Goal: Task Accomplishment & Management: Use online tool/utility

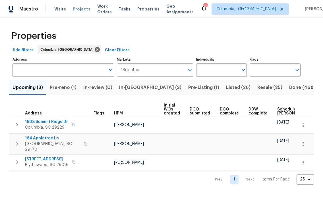
click at [78, 11] on span "Projects" at bounding box center [82, 9] width 18 height 6
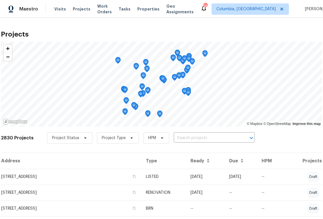
click at [173, 137] on input "text" at bounding box center [205, 138] width 65 height 9
type input "1920"
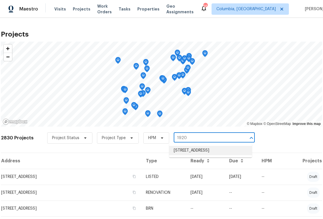
click at [178, 150] on li "1920 Pennfield Dr, Columbia, SC 29223" at bounding box center [210, 150] width 83 height 9
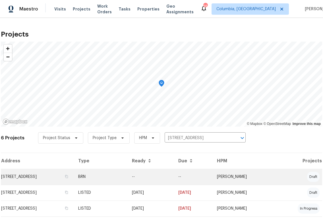
click at [45, 175] on td "1920 Pennfield Dr, Columbia, SC 29223" at bounding box center [37, 177] width 73 height 16
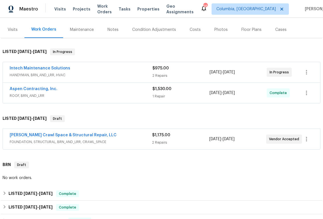
scroll to position [69, 0]
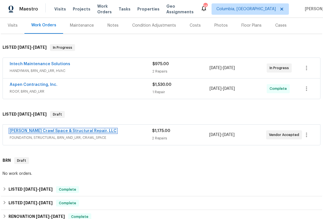
click at [85, 131] on link "Falcone Crawl Space & Structural Repair, LLC" at bounding box center [63, 131] width 107 height 4
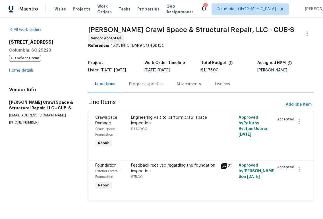
click at [147, 94] on section "Falcone Crawl Space & Structural Repair, LLC - CUB-S Vendor Accepted Reference:…" at bounding box center [200, 118] width 225 height 182
click at [146, 87] on div "Progress Updates" at bounding box center [146, 84] width 34 height 6
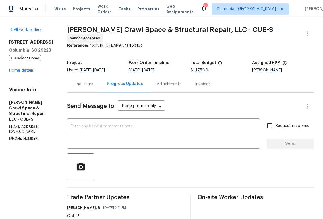
click at [93, 82] on div "Line Items" at bounding box center [83, 84] width 19 height 6
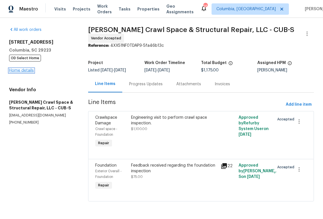
click at [18, 69] on link "Home details" at bounding box center [21, 71] width 25 height 4
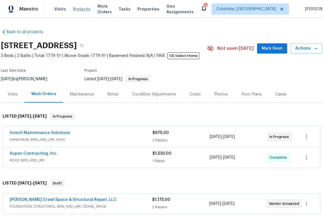
click at [75, 9] on span "Projects" at bounding box center [82, 9] width 18 height 6
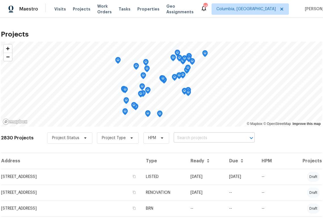
click at [199, 140] on input "text" at bounding box center [205, 138] width 65 height 9
type input "2540"
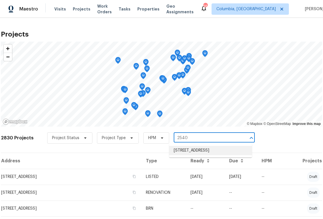
click at [200, 156] on li "2540 Chatsworth Rd, Columbia, SC 29223" at bounding box center [210, 150] width 83 height 9
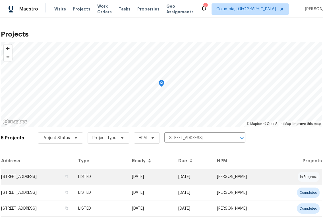
click at [22, 177] on td "2540 Chatsworth Rd, Columbia, SC 29223" at bounding box center [37, 177] width 73 height 16
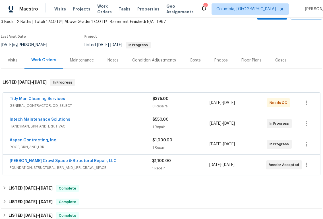
scroll to position [34, 0]
click at [65, 164] on span "Falcone Crawl Space & Structural Repair, LLC" at bounding box center [63, 162] width 107 height 6
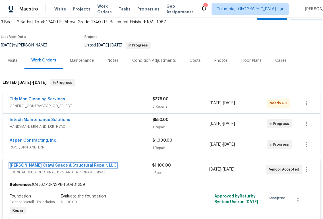
click at [65, 165] on link "Falcone Crawl Space & Structural Repair, LLC" at bounding box center [63, 166] width 107 height 4
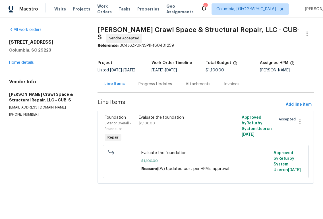
click at [157, 93] on div "Progress Updates" at bounding box center [154, 84] width 47 height 17
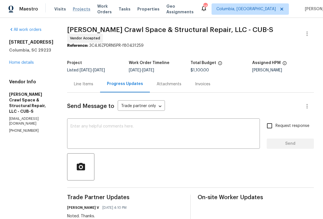
click at [78, 9] on span "Projects" at bounding box center [82, 9] width 18 height 6
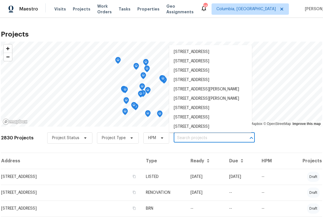
click at [178, 139] on input "text" at bounding box center [205, 138] width 65 height 9
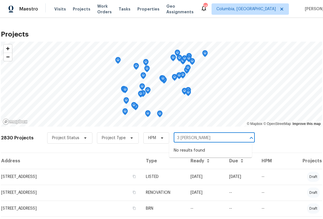
type input "3 tommy"
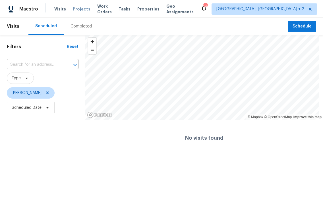
click at [79, 8] on span "Projects" at bounding box center [82, 9] width 18 height 6
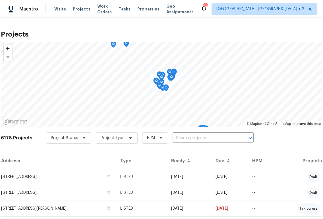
click at [187, 139] on input "text" at bounding box center [204, 138] width 65 height 9
type input "3 tommy"
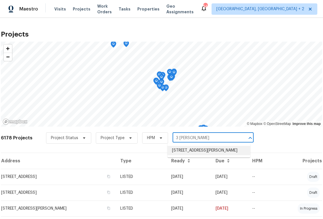
click at [178, 155] on li "3 Tommy Cir, Goose Creek, SC 29445" at bounding box center [208, 150] width 83 height 9
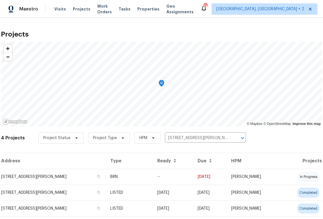
click at [39, 185] on td "3 Tommy Cir, Goose Creek, SC 29445" at bounding box center [53, 193] width 105 height 16
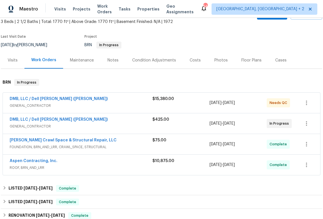
scroll to position [33, 0]
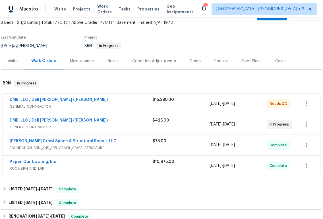
click at [95, 146] on span "FOUNDATION, BRN_AND_LRR, CRAWL_SPACE, STRUCTURAL" at bounding box center [81, 148] width 143 height 6
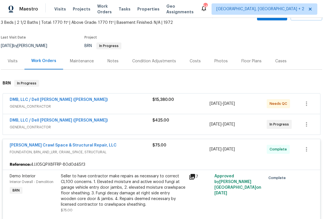
scroll to position [66, 0]
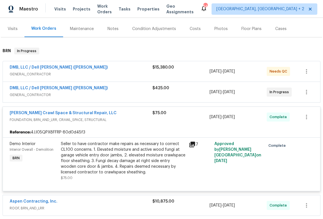
click at [116, 113] on div "Falcone Crawl Space & Structural Repair, LLC" at bounding box center [81, 113] width 143 height 7
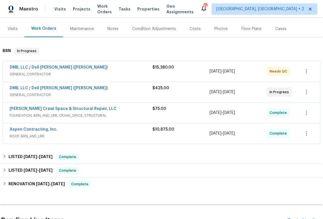
click at [116, 71] on div "DMB, LLC / Dell Bryson (Heise)" at bounding box center [81, 68] width 143 height 7
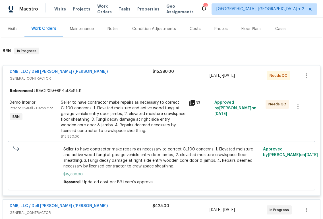
click at [116, 75] on div "DMB, LLC / Dell Bryson (Heise)" at bounding box center [81, 72] width 143 height 7
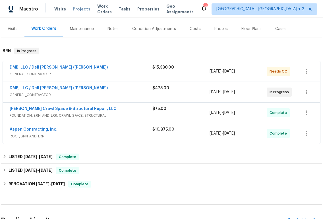
click at [78, 7] on span "Projects" at bounding box center [82, 9] width 18 height 6
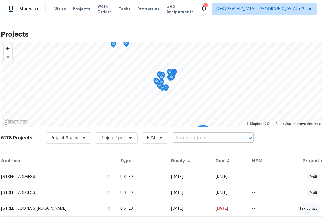
click at [196, 137] on input "text" at bounding box center [204, 138] width 65 height 9
type input "10 maple"
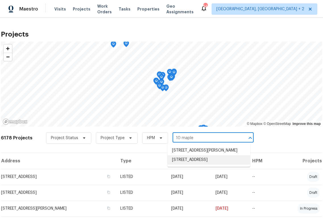
click at [196, 160] on li "[STREET_ADDRESS]" at bounding box center [208, 160] width 83 height 9
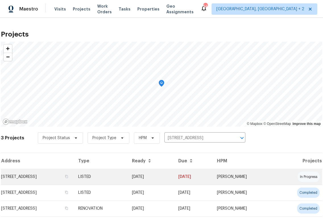
click at [28, 181] on td "[STREET_ADDRESS]" at bounding box center [37, 177] width 73 height 16
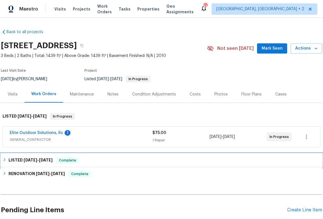
click at [42, 161] on span "3/6/25" at bounding box center [46, 160] width 14 height 4
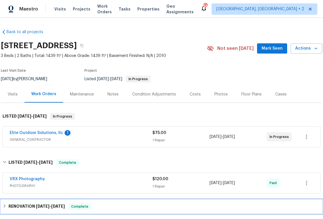
click at [59, 200] on div "RENOVATION 2/10/25 - 2/13/25 Complete" at bounding box center [161, 207] width 321 height 14
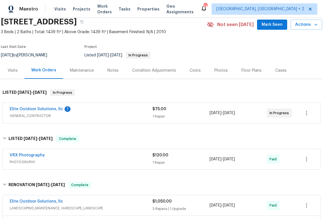
scroll to position [1, 0]
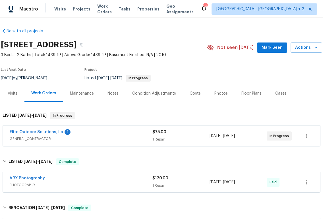
click at [52, 143] on div "Elite Outdoor Solutions, llc 1 GENERAL_CONTRACTOR" at bounding box center [81, 136] width 143 height 14
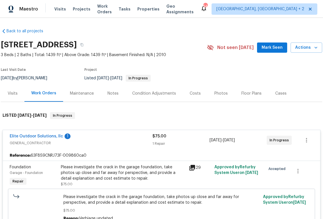
click at [193, 168] on icon at bounding box center [192, 168] width 6 height 6
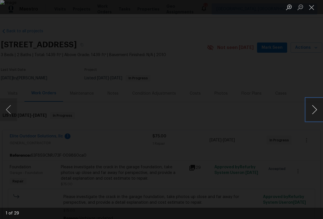
click at [318, 109] on button "Next image" at bounding box center [314, 110] width 17 height 23
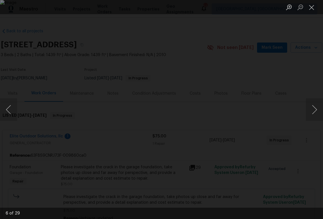
click at [284, 157] on div "Lightbox" at bounding box center [161, 109] width 323 height 219
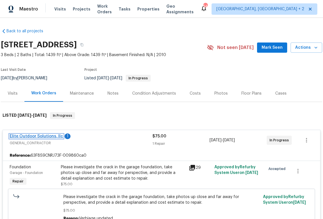
click at [44, 136] on link "Elite Outdoor Solutions, llc" at bounding box center [36, 137] width 53 height 4
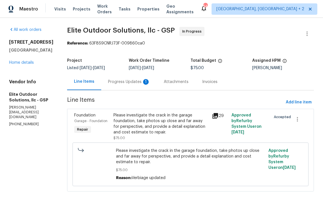
click at [130, 87] on div "Progress Updates 1" at bounding box center [129, 82] width 56 height 17
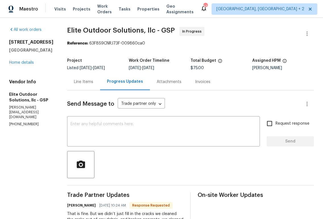
scroll to position [2, 0]
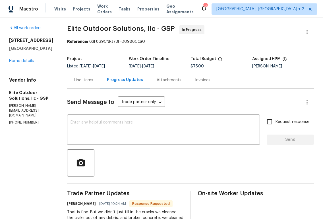
click at [74, 82] on div "Line Items" at bounding box center [83, 81] width 19 height 6
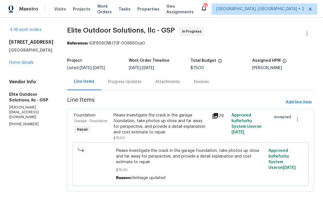
click at [105, 87] on div "Progress Updates" at bounding box center [124, 82] width 47 height 17
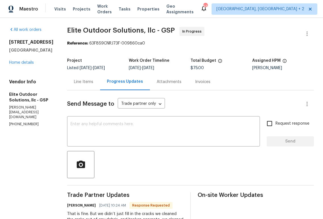
scroll to position [2, 0]
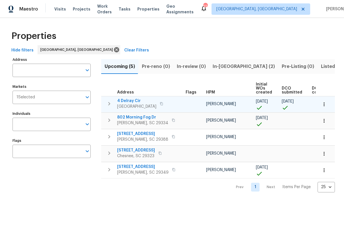
click at [132, 98] on span "4 Delray Cir" at bounding box center [136, 101] width 39 height 6
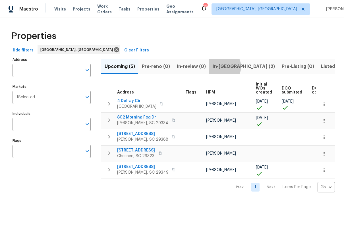
click at [219, 66] on span "In-reno (2)" at bounding box center [243, 66] width 62 height 8
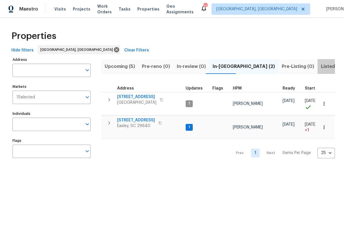
click at [321, 67] on span "Listed (32)" at bounding box center [333, 66] width 24 height 8
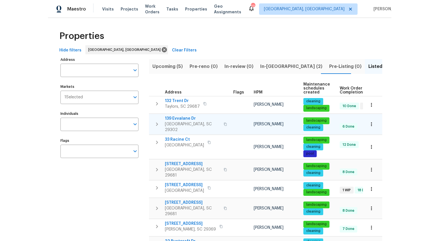
scroll to position [3, 0]
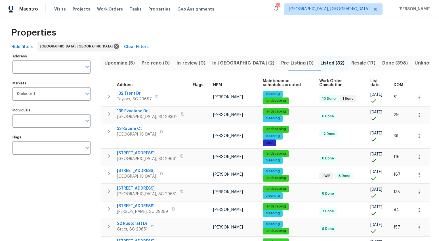
click at [398, 86] on span "DOM" at bounding box center [399, 85] width 10 height 4
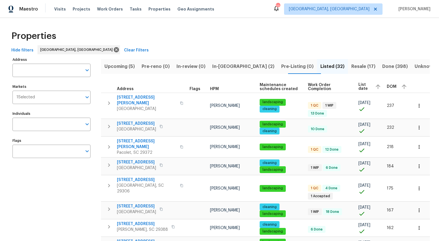
click at [352, 67] on span "Resale (17)" at bounding box center [364, 66] width 24 height 8
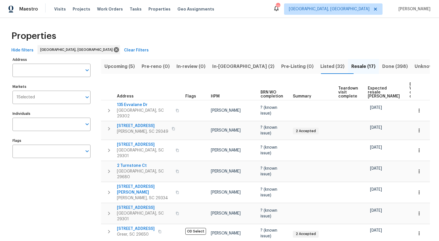
click at [321, 66] on span "Listed (32)" at bounding box center [333, 66] width 24 height 8
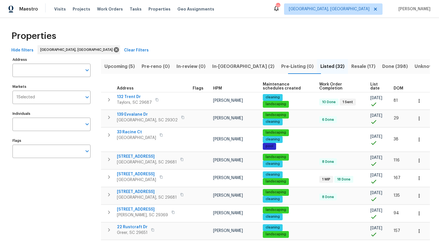
click at [394, 90] on span "DOM" at bounding box center [399, 88] width 10 height 4
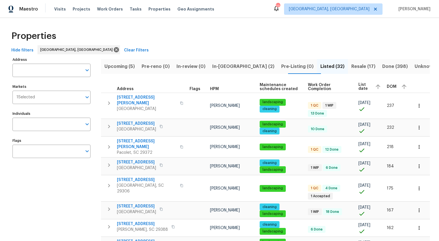
click at [389, 85] on span "DOM" at bounding box center [392, 87] width 10 height 4
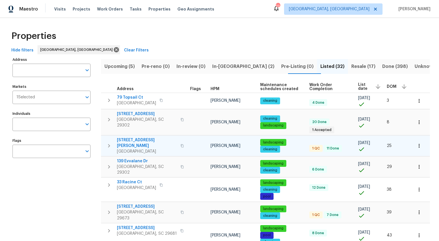
click at [139, 137] on span "208 Mason Rd" at bounding box center [147, 142] width 60 height 11
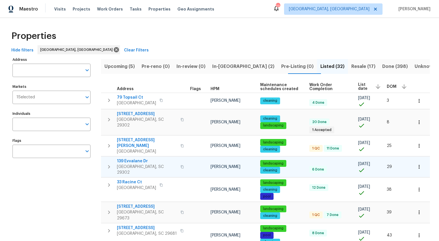
click at [143, 158] on span "139 Evvalane Dr" at bounding box center [147, 161] width 60 height 6
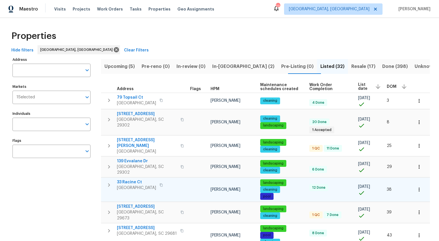
click at [136, 179] on span "33 Racine Ct" at bounding box center [136, 182] width 39 height 6
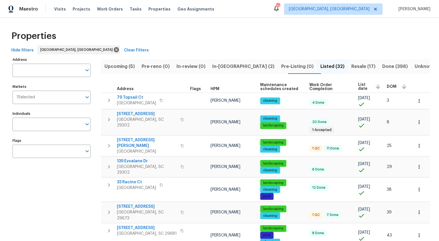
click at [388, 87] on span "DOM" at bounding box center [392, 87] width 10 height 4
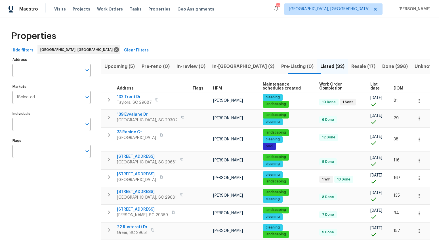
click at [394, 87] on span "DOM" at bounding box center [399, 88] width 10 height 4
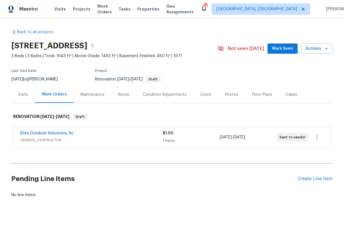
click at [27, 96] on div "Visits" at bounding box center [23, 94] width 24 height 17
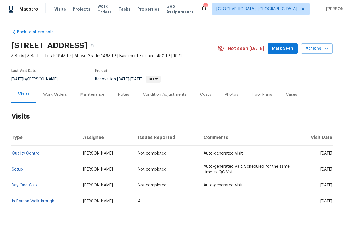
click at [200, 93] on div "Costs" at bounding box center [205, 95] width 11 height 6
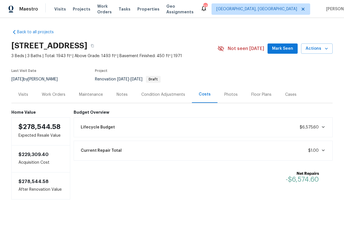
click at [46, 95] on div "Work Orders" at bounding box center [54, 95] width 24 height 6
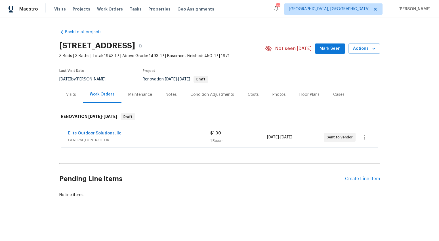
click at [70, 94] on div "Visits" at bounding box center [71, 95] width 10 height 6
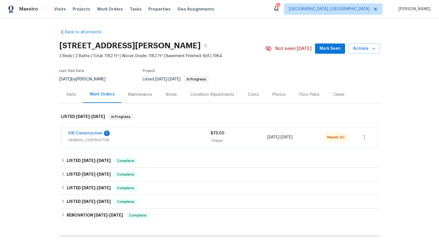
click at [70, 94] on div "Visits" at bounding box center [71, 95] width 10 height 6
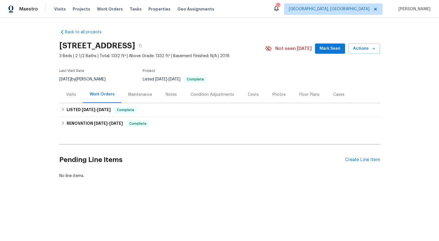
click at [72, 91] on div "Visits" at bounding box center [71, 94] width 24 height 17
click at [72, 92] on div "Visits" at bounding box center [71, 95] width 10 height 6
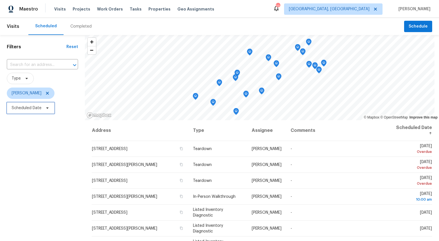
click at [24, 109] on span "Scheduled Date" at bounding box center [27, 108] width 30 height 6
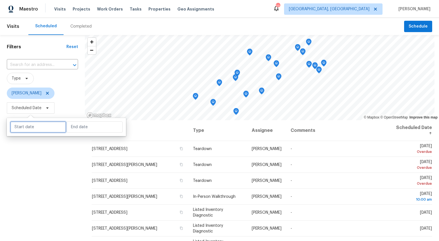
click at [29, 123] on input "text" at bounding box center [38, 126] width 56 height 11
select select "7"
select select "2025"
select select "8"
select select "2025"
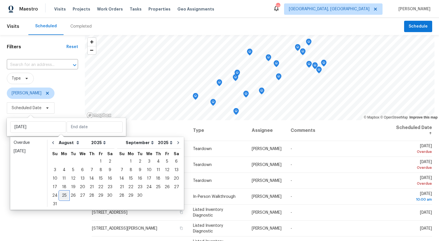
click at [66, 194] on div "25" at bounding box center [64, 195] width 9 height 8
type input "[DATE]"
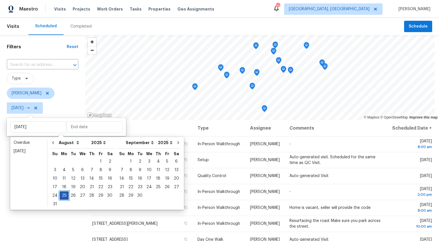
click at [66, 194] on div "25" at bounding box center [64, 195] width 9 height 8
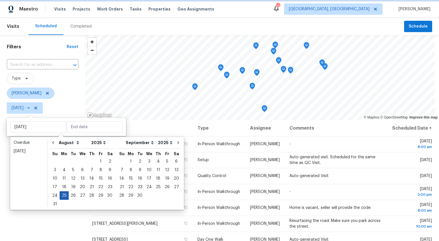
type input "[DATE]"
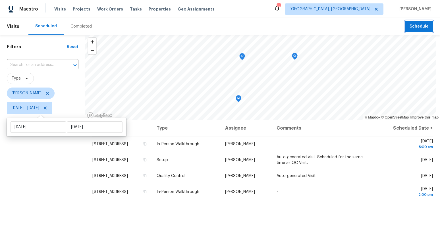
click at [413, 25] on span "Schedule" at bounding box center [418, 26] width 19 height 7
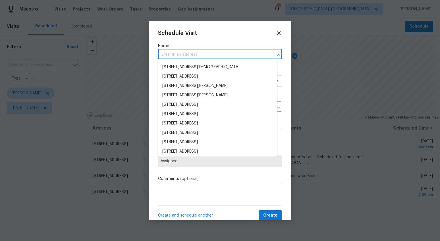
click at [191, 57] on input "text" at bounding box center [212, 54] width 108 height 9
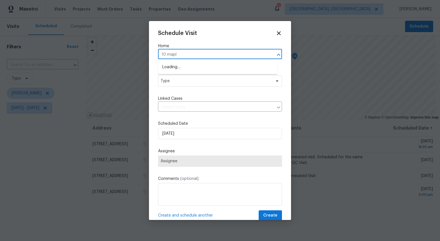
type input "10 maple"
click at [187, 79] on li "[STREET_ADDRESS]" at bounding box center [218, 76] width 120 height 9
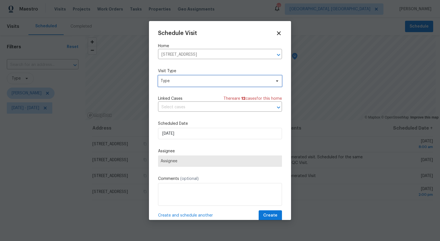
click at [187, 80] on span "Type" at bounding box center [215, 81] width 110 height 6
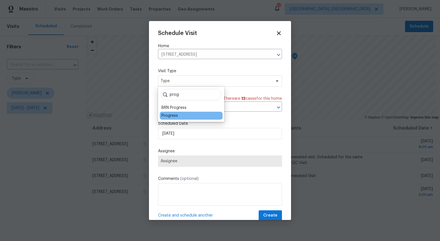
type input "prog"
click at [170, 116] on div "Progress" at bounding box center [169, 116] width 16 height 6
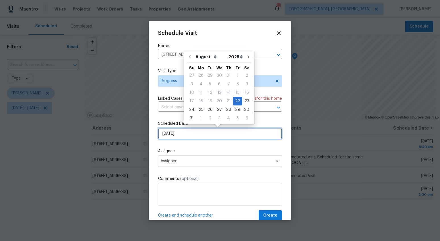
click at [169, 133] on input "[DATE]" at bounding box center [220, 133] width 124 height 11
click at [200, 112] on div "25" at bounding box center [200, 110] width 9 height 8
type input "[DATE]"
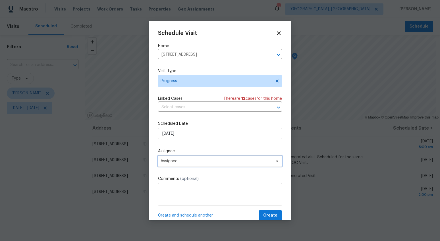
click at [182, 161] on span "Assignee" at bounding box center [215, 161] width 111 height 5
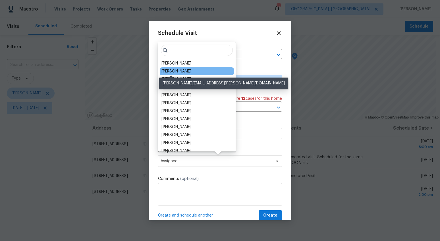
click at [179, 72] on div "[PERSON_NAME]" at bounding box center [176, 71] width 30 height 6
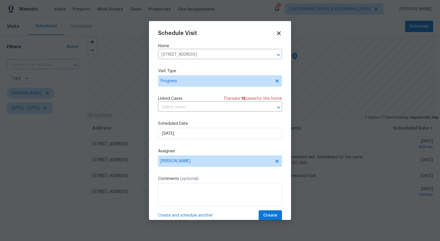
click at [181, 181] on label "Comments (optional)" at bounding box center [220, 179] width 124 height 6
click at [183, 187] on textarea at bounding box center [220, 194] width 124 height 23
type textarea "Long DOM walk"
click at [177, 217] on span "Create and schedule another" at bounding box center [185, 215] width 55 height 6
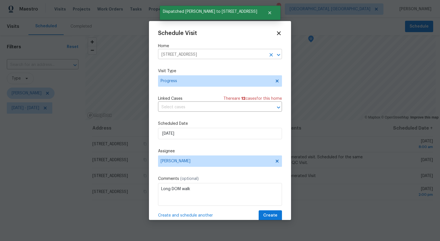
click at [185, 53] on input "[STREET_ADDRESS]" at bounding box center [212, 54] width 108 height 9
type input "4 del"
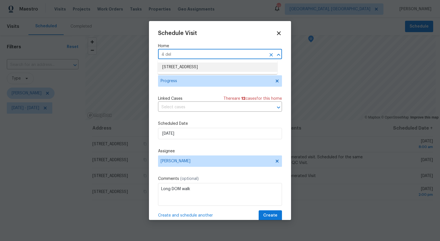
click at [171, 64] on li "[STREET_ADDRESS]" at bounding box center [218, 66] width 120 height 9
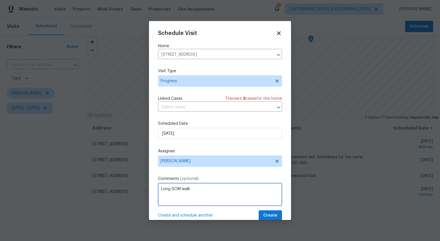
click at [170, 187] on textarea "Long DOM walk" at bounding box center [220, 194] width 124 height 23
type textarea "D1W Shadow"
click at [173, 214] on span "Create and schedule another" at bounding box center [185, 215] width 55 height 6
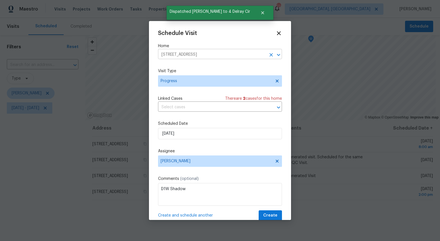
click at [194, 56] on input "[STREET_ADDRESS]" at bounding box center [212, 54] width 108 height 9
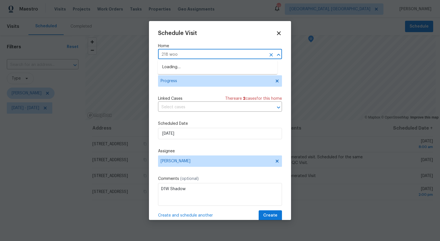
type input "218 wood"
click at [187, 66] on li "[STREET_ADDRESS]" at bounding box center [218, 66] width 120 height 9
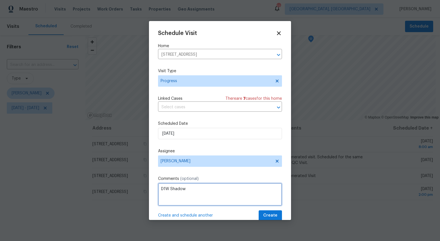
click at [184, 193] on textarea "D1W Shadow" at bounding box center [220, 194] width 124 height 23
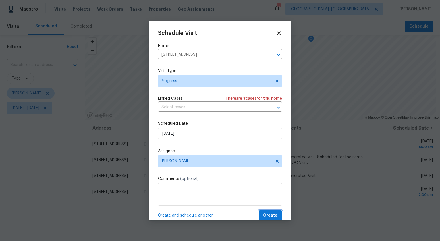
click at [275, 214] on button "Create" at bounding box center [269, 215] width 23 height 11
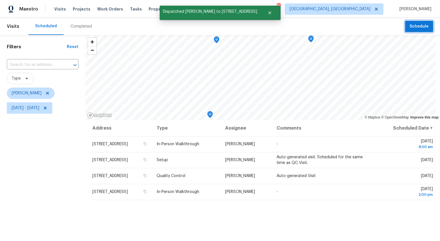
click at [422, 28] on span "Schedule" at bounding box center [418, 26] width 19 height 7
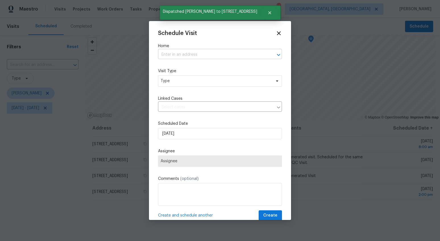
click at [184, 57] on input "text" at bounding box center [212, 54] width 108 height 9
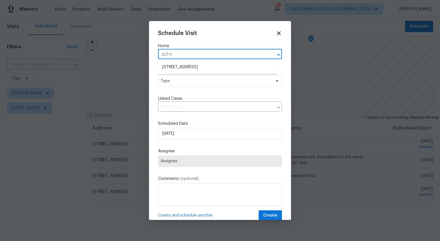
type input "421 hi"
click at [177, 66] on li "[STREET_ADDRESS]" at bounding box center [218, 66] width 120 height 9
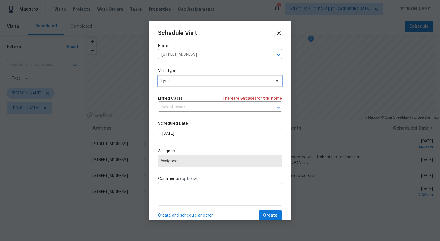
click at [195, 84] on span "Type" at bounding box center [220, 80] width 124 height 11
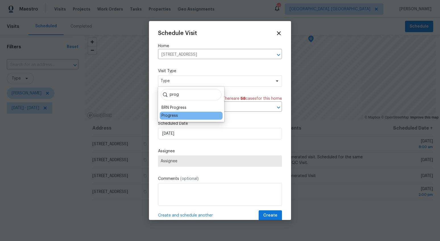
type input "prog"
click at [171, 116] on div "Progress" at bounding box center [169, 116] width 16 height 6
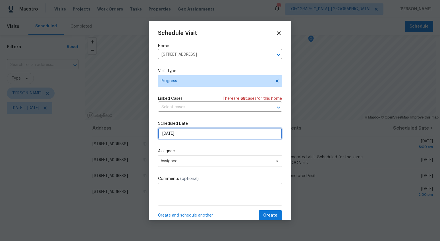
click at [167, 135] on input "[DATE]" at bounding box center [220, 133] width 124 height 11
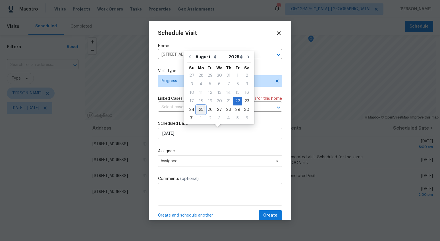
click at [198, 108] on div "25" at bounding box center [200, 110] width 9 height 8
type input "[DATE]"
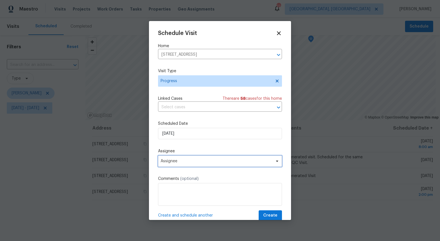
click at [189, 162] on span "Assignee" at bounding box center [215, 161] width 111 height 5
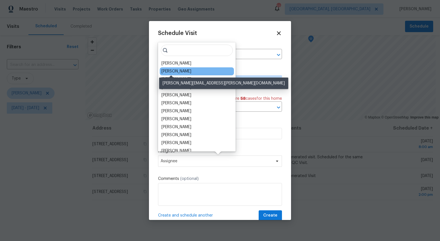
click at [179, 70] on div "[PERSON_NAME]" at bounding box center [176, 71] width 30 height 6
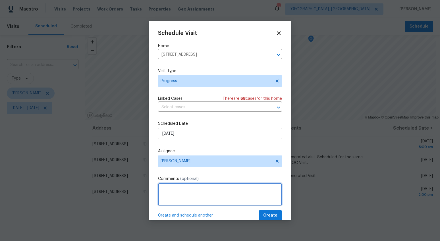
click at [184, 193] on textarea at bounding box center [220, 194] width 124 height 23
type textarea "Long DOM walk"
click at [185, 214] on span "Create and schedule another" at bounding box center [185, 215] width 55 height 6
click at [181, 51] on input "[STREET_ADDRESS]" at bounding box center [212, 54] width 108 height 9
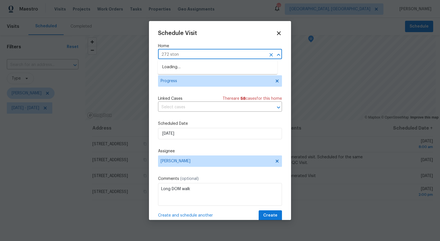
type input "272 stone"
click at [182, 64] on li "[STREET_ADDRESS]" at bounding box center [218, 66] width 120 height 9
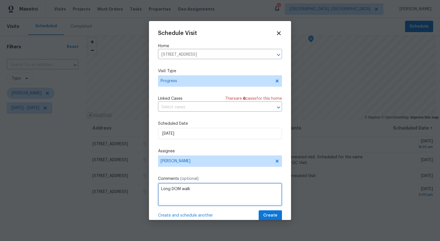
click at [179, 191] on textarea "Long DOM walk" at bounding box center [220, 194] width 124 height 23
click at [189, 215] on span "Create and schedule another" at bounding box center [185, 215] width 55 height 6
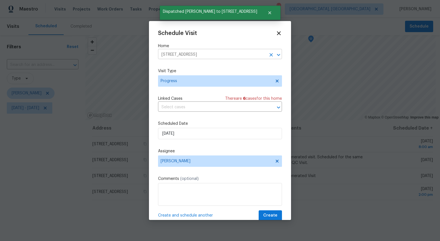
click at [181, 58] on input "[STREET_ADDRESS]" at bounding box center [212, 54] width 108 height 9
type input "1024 long"
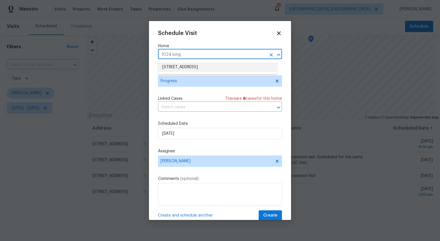
click at [177, 68] on li "[STREET_ADDRESS]" at bounding box center [218, 66] width 120 height 9
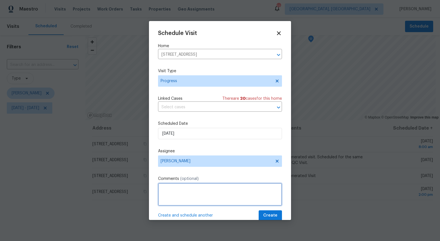
click at [181, 186] on textarea at bounding box center [220, 194] width 124 height 23
type textarea "Long DOM walk"
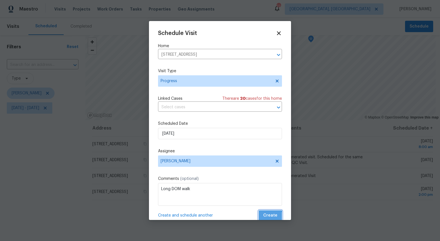
click at [264, 218] on span "Create" at bounding box center [270, 215] width 14 height 7
